Goal: Transaction & Acquisition: Purchase product/service

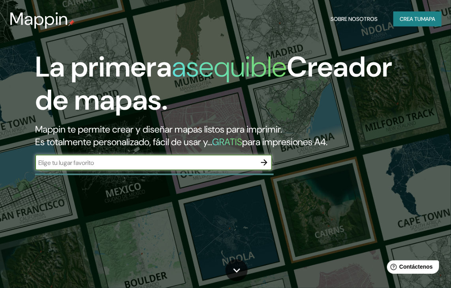
click at [209, 150] on div "La primera asequible Creador de mapas. Mappin te permite crear y diseñar mapas …" at bounding box center [216, 115] width 406 height 128
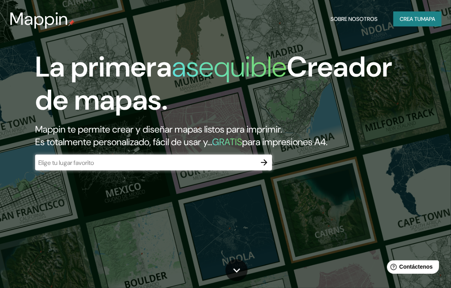
click at [249, 163] on input "text" at bounding box center [145, 162] width 221 height 9
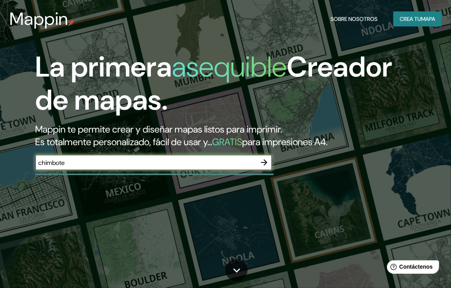
type input "chimbote"
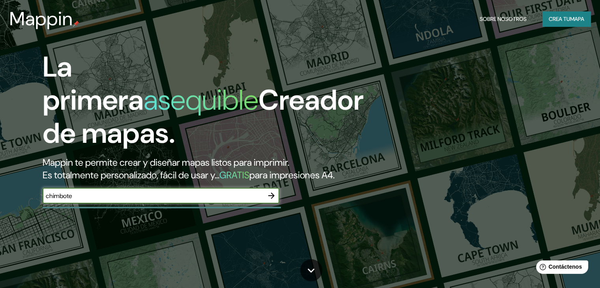
click at [270, 201] on icon "button" at bounding box center [271, 195] width 9 height 9
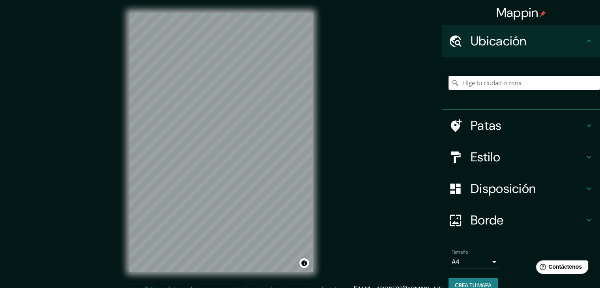
click at [450, 91] on div at bounding box center [525, 82] width 152 height 39
click at [450, 84] on input "Elige tu ciudad o zona" at bounding box center [525, 83] width 152 height 14
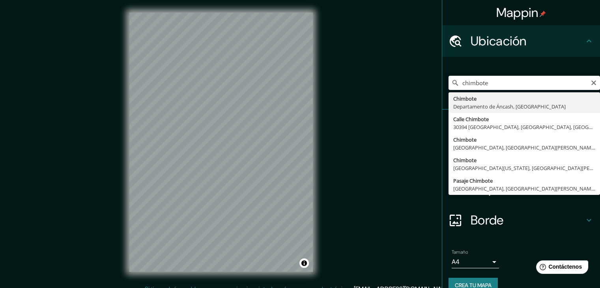
type input "Chimbote, [GEOGRAPHIC_DATA], [GEOGRAPHIC_DATA]"
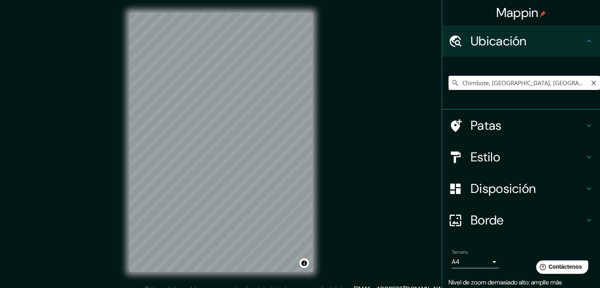
click at [450, 86] on input "Chimbote, [GEOGRAPHIC_DATA], [GEOGRAPHIC_DATA]" at bounding box center [525, 83] width 152 height 14
click at [450, 122] on h4 "Patas" at bounding box center [528, 126] width 114 height 16
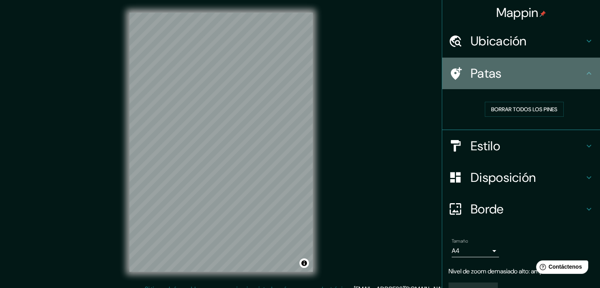
click at [450, 75] on h4 "Patas" at bounding box center [528, 74] width 114 height 16
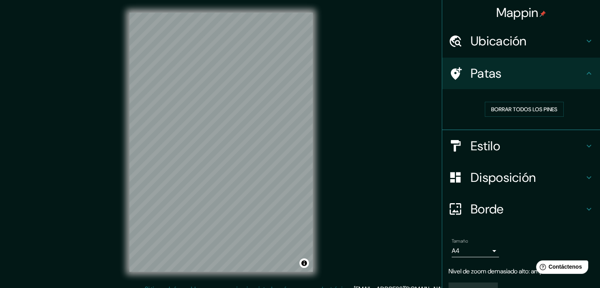
click at [450, 143] on h4 "Estilo" at bounding box center [528, 146] width 114 height 16
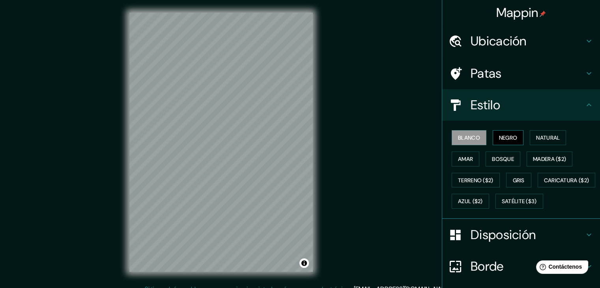
scroll to position [39, 0]
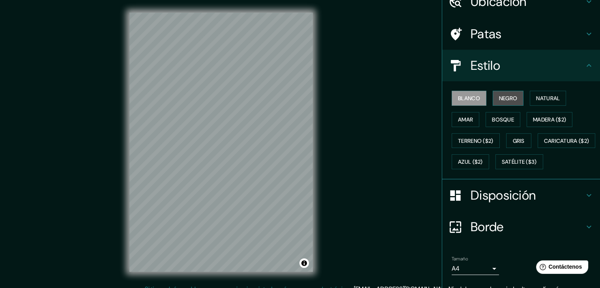
click at [450, 101] on font "Negro" at bounding box center [508, 98] width 19 height 7
click at [450, 99] on font "Natural" at bounding box center [548, 98] width 24 height 7
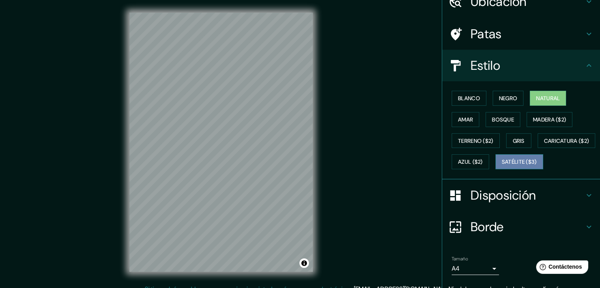
click at [450, 166] on font "Satélite ($3)" at bounding box center [519, 162] width 35 height 7
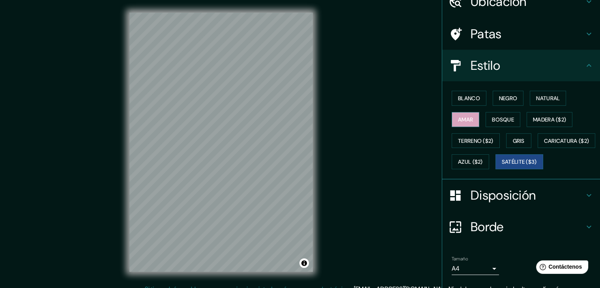
click at [450, 119] on font "Amar" at bounding box center [465, 119] width 15 height 7
click at [450, 121] on font "Bosque" at bounding box center [503, 119] width 22 height 7
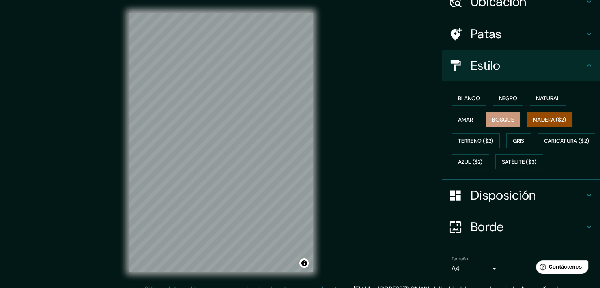
click at [450, 120] on font "Madera ($2)" at bounding box center [549, 119] width 33 height 7
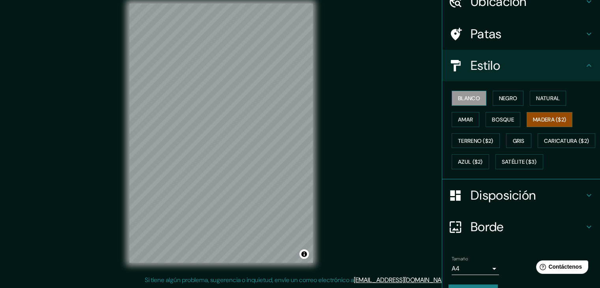
click at [450, 100] on font "Blanco" at bounding box center [469, 98] width 22 height 7
click at [450, 123] on font "Madera ($2)" at bounding box center [549, 119] width 33 height 10
click at [450, 103] on button "Natural" at bounding box center [548, 98] width 36 height 15
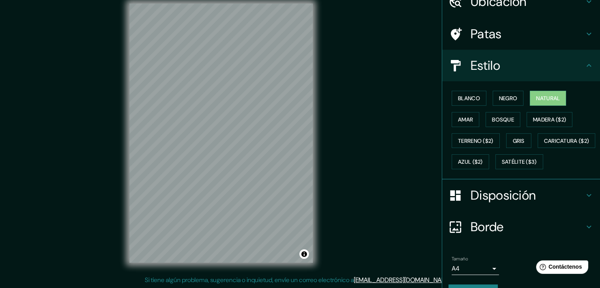
click at [450, 129] on div "Blanco Negro Natural Amar Bosque Madera ($2) Terreno ($2) Gris Caricatura ($2) …" at bounding box center [525, 130] width 152 height 85
click at [450, 124] on font "Madera ($2)" at bounding box center [549, 119] width 33 height 10
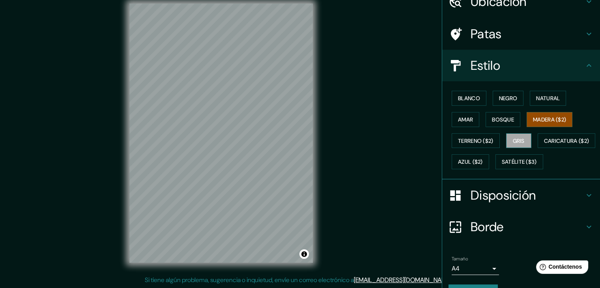
click at [450, 137] on font "Gris" at bounding box center [519, 140] width 12 height 7
click at [450, 117] on font "Bosque" at bounding box center [503, 119] width 22 height 7
